Goal: Transaction & Acquisition: Purchase product/service

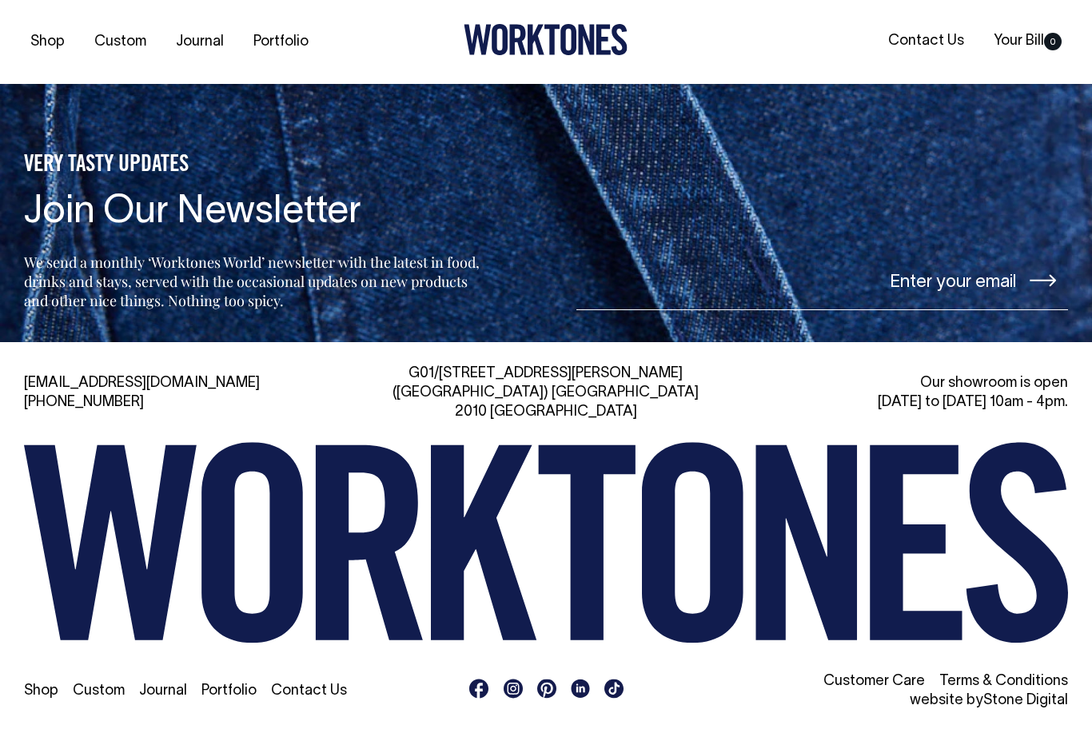
scroll to position [3479, 0]
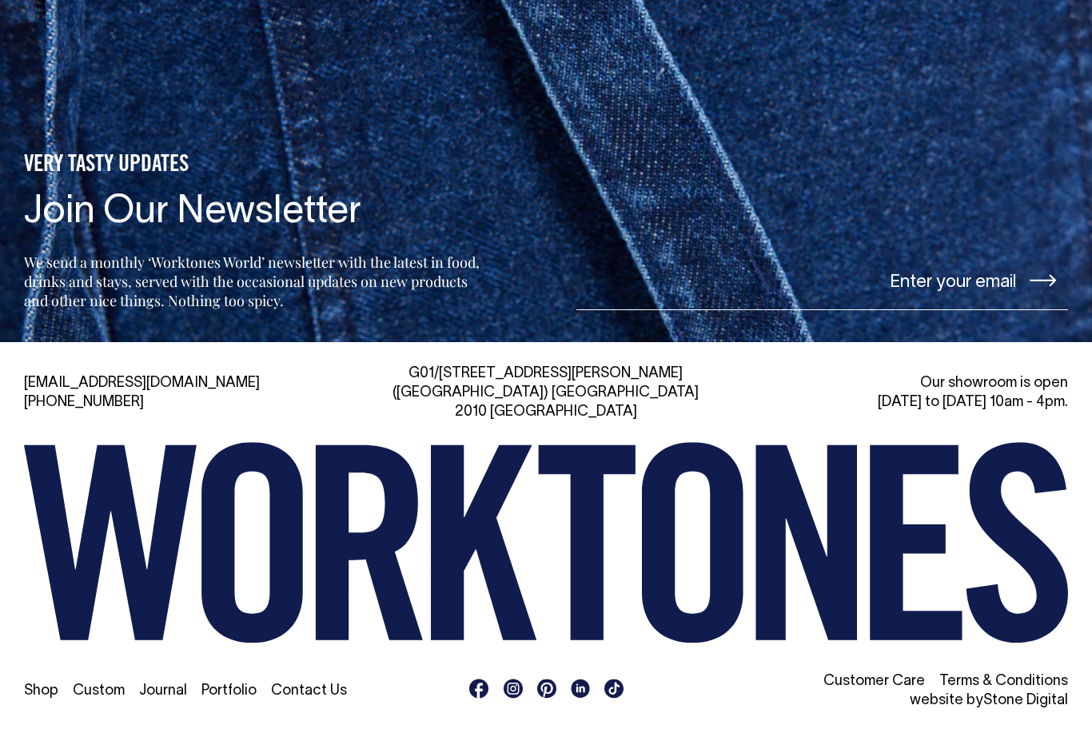
click at [965, 310] on input"] "email" at bounding box center [823, 280] width 492 height 60
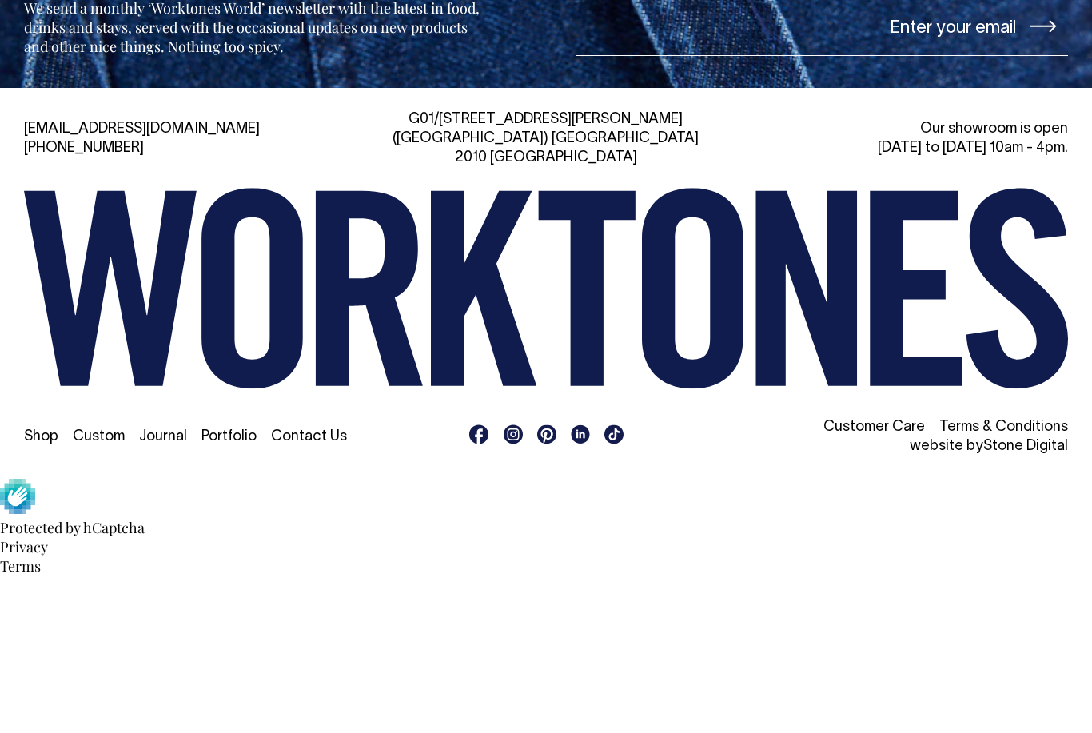
click at [1036, 190] on icon at bounding box center [1043, 184] width 26 height 12
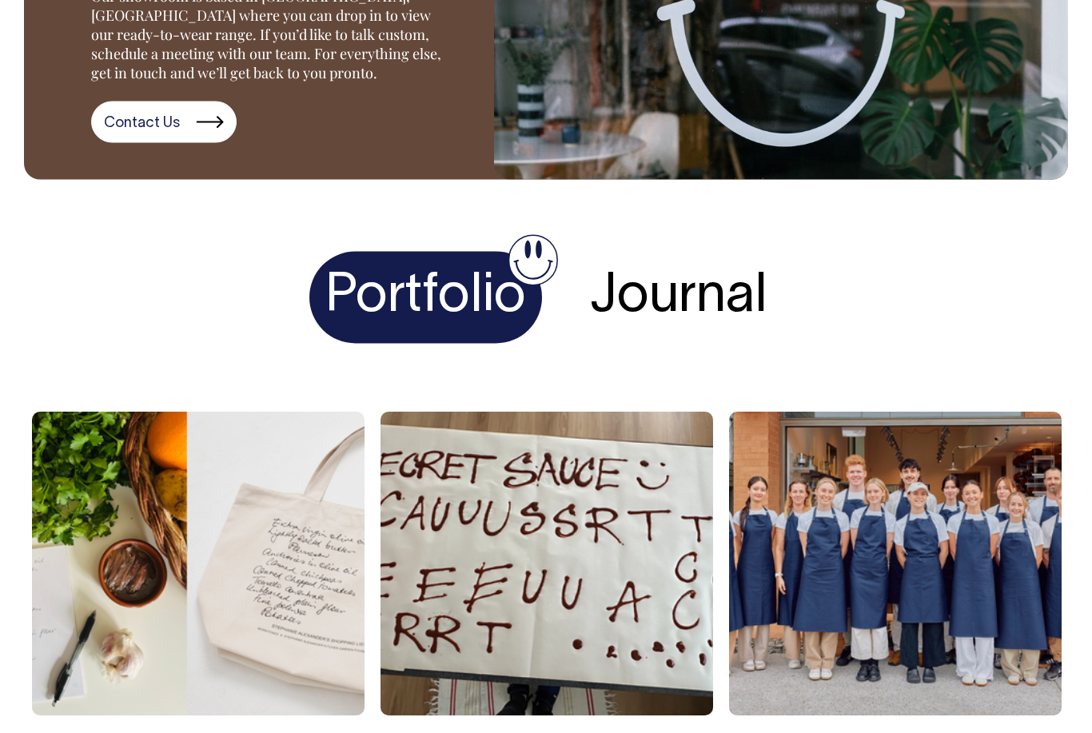
scroll to position [2251, 0]
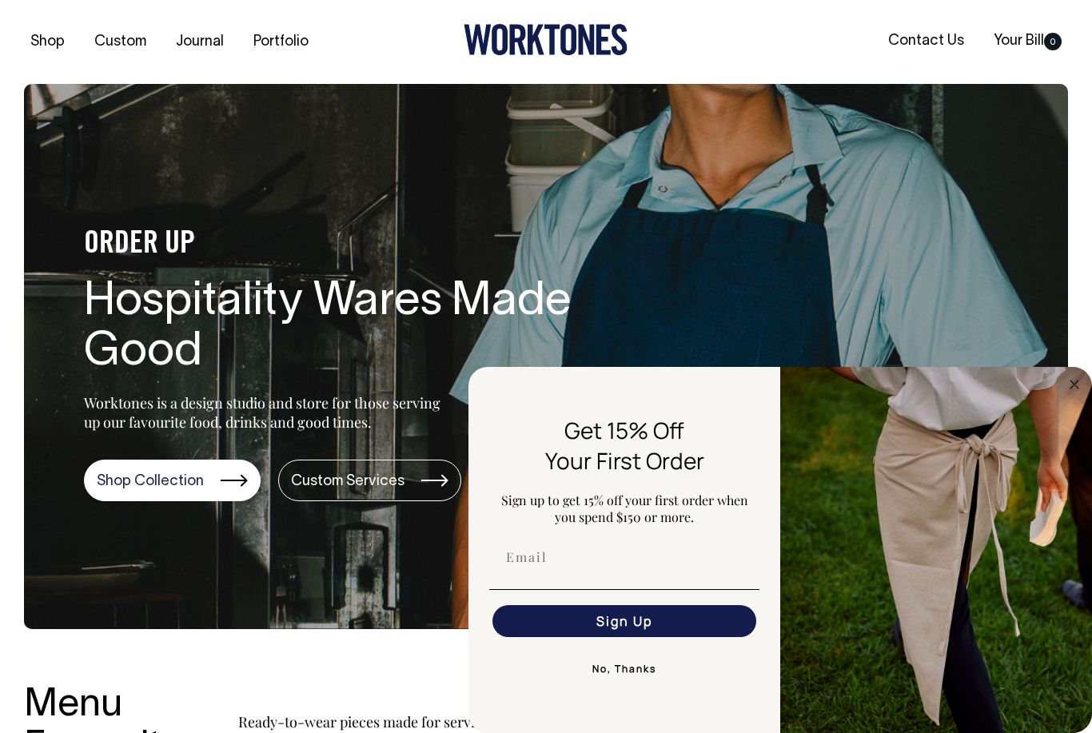
click at [151, 483] on link "Shop Collection" at bounding box center [172, 481] width 177 height 42
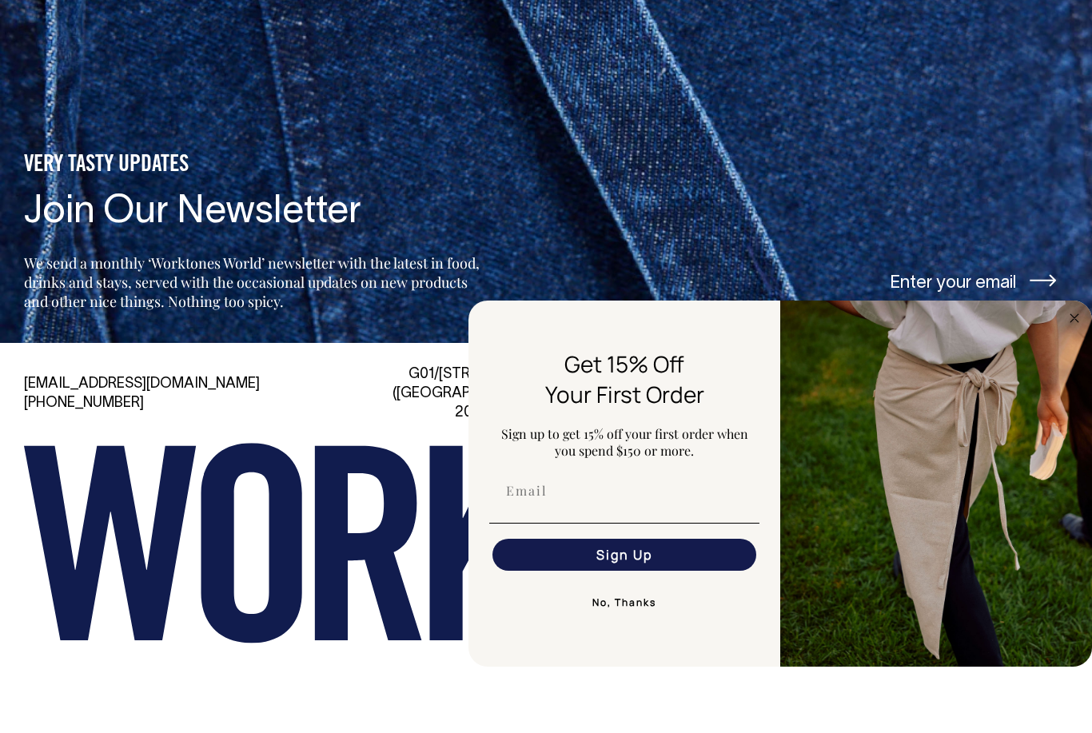
scroll to position [3146, 0]
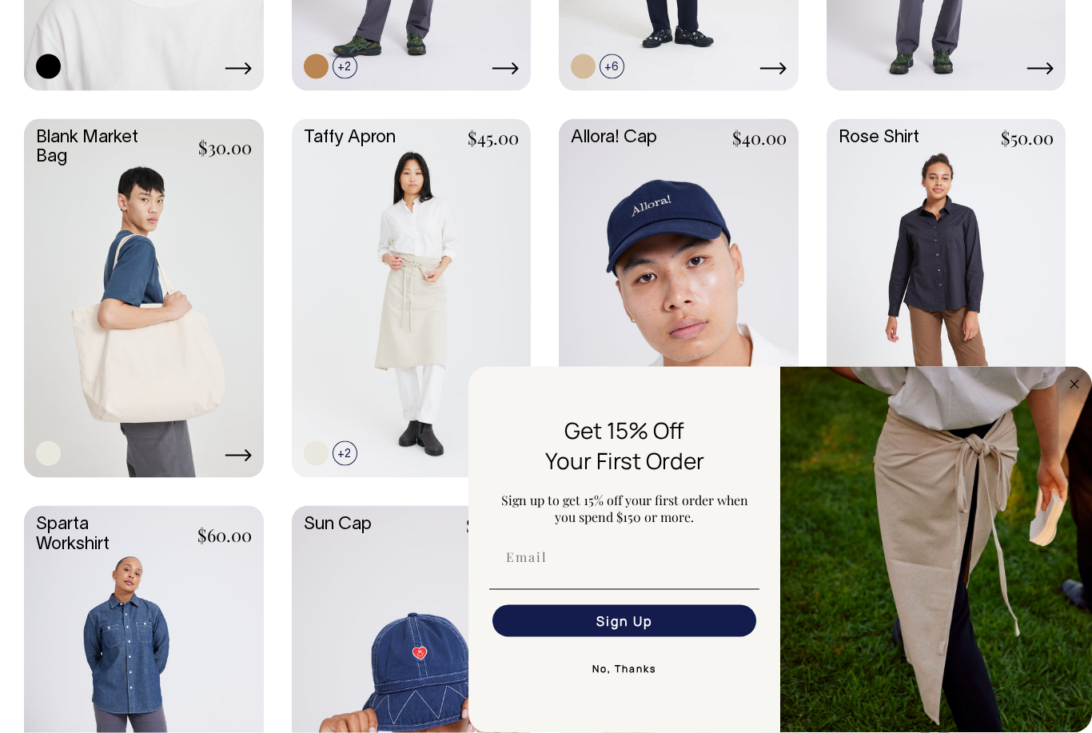
click at [1077, 385] on circle "Close dialog" at bounding box center [1075, 384] width 18 height 18
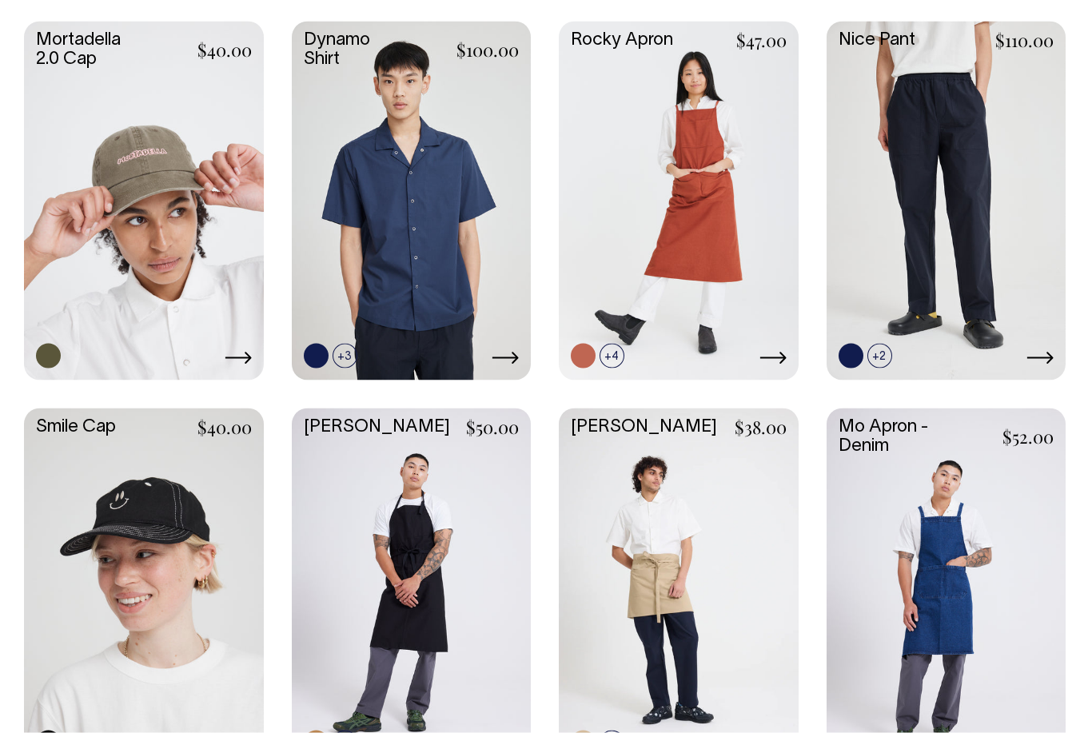
scroll to position [1144, 0]
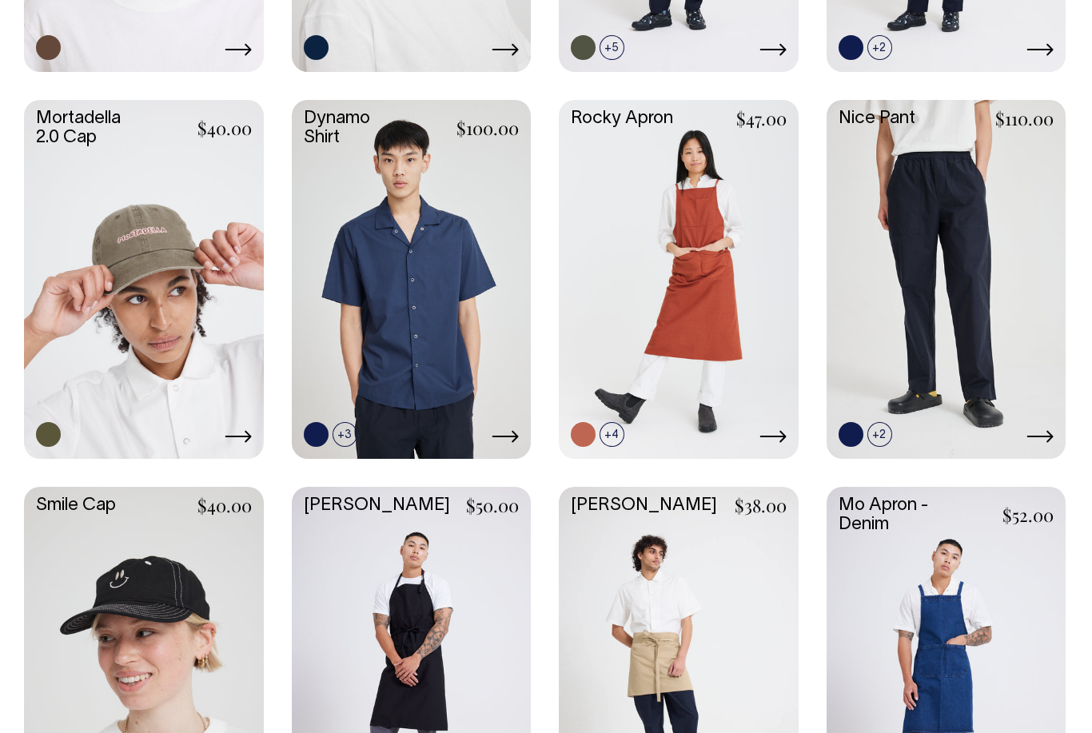
click at [756, 362] on link at bounding box center [679, 278] width 240 height 356
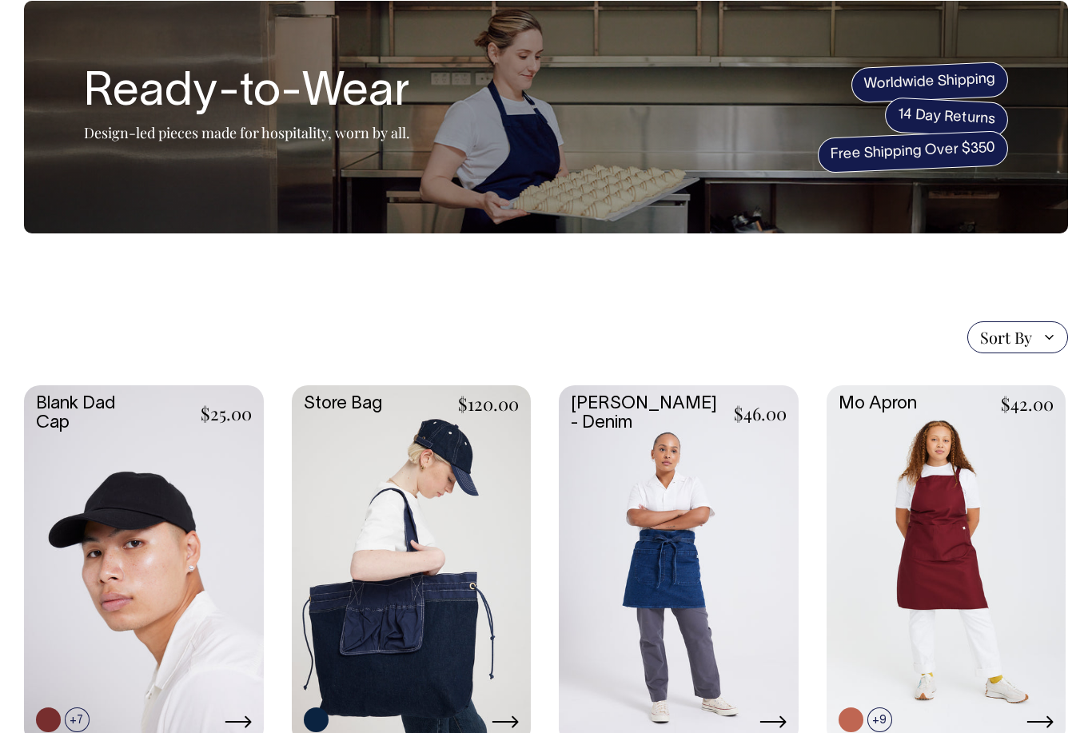
scroll to position [0, 0]
